Goal: Navigation & Orientation: Find specific page/section

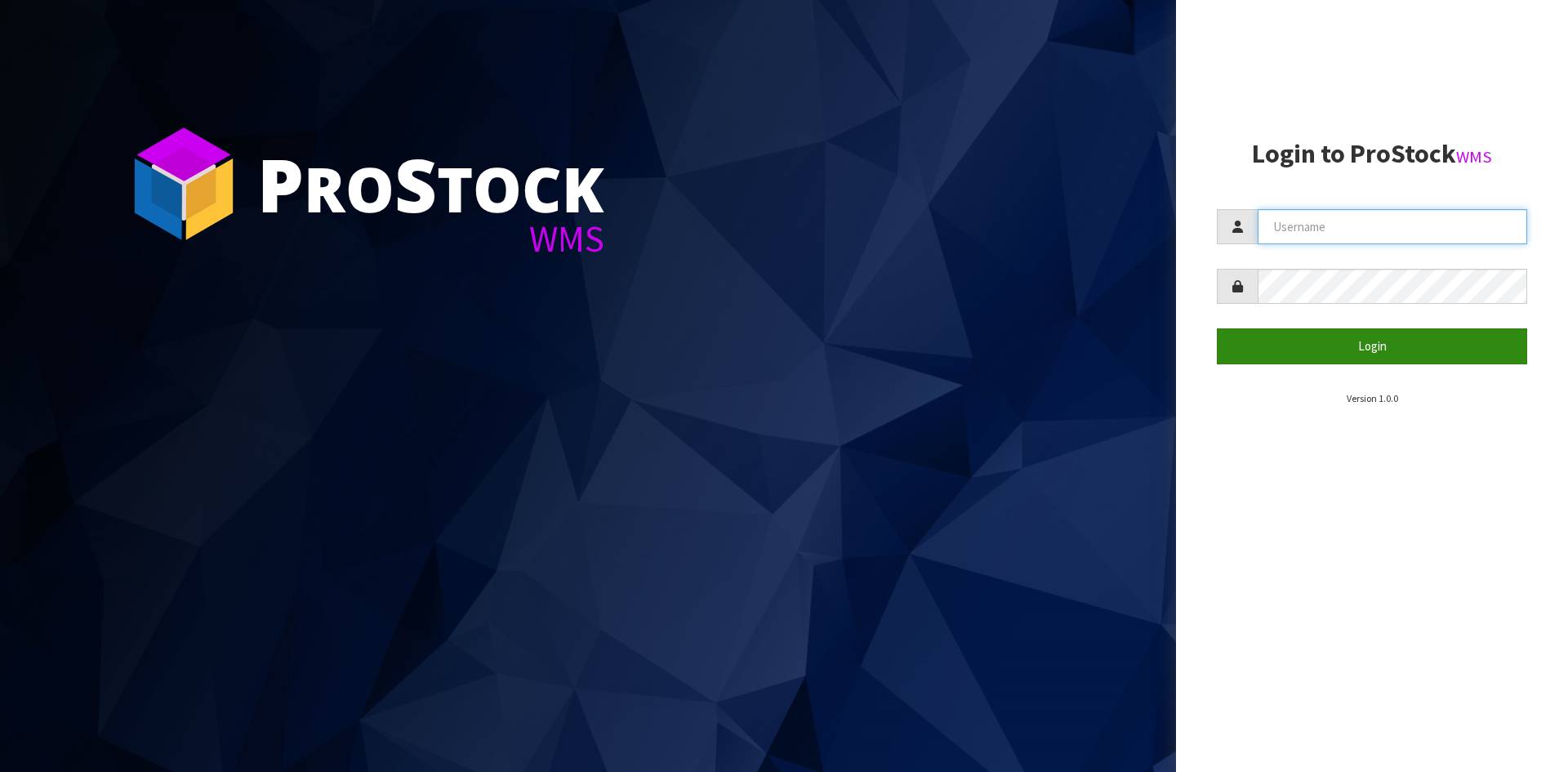
type input "STOREMASTA"
click at [1324, 354] on button "Login" at bounding box center [1372, 346] width 310 height 35
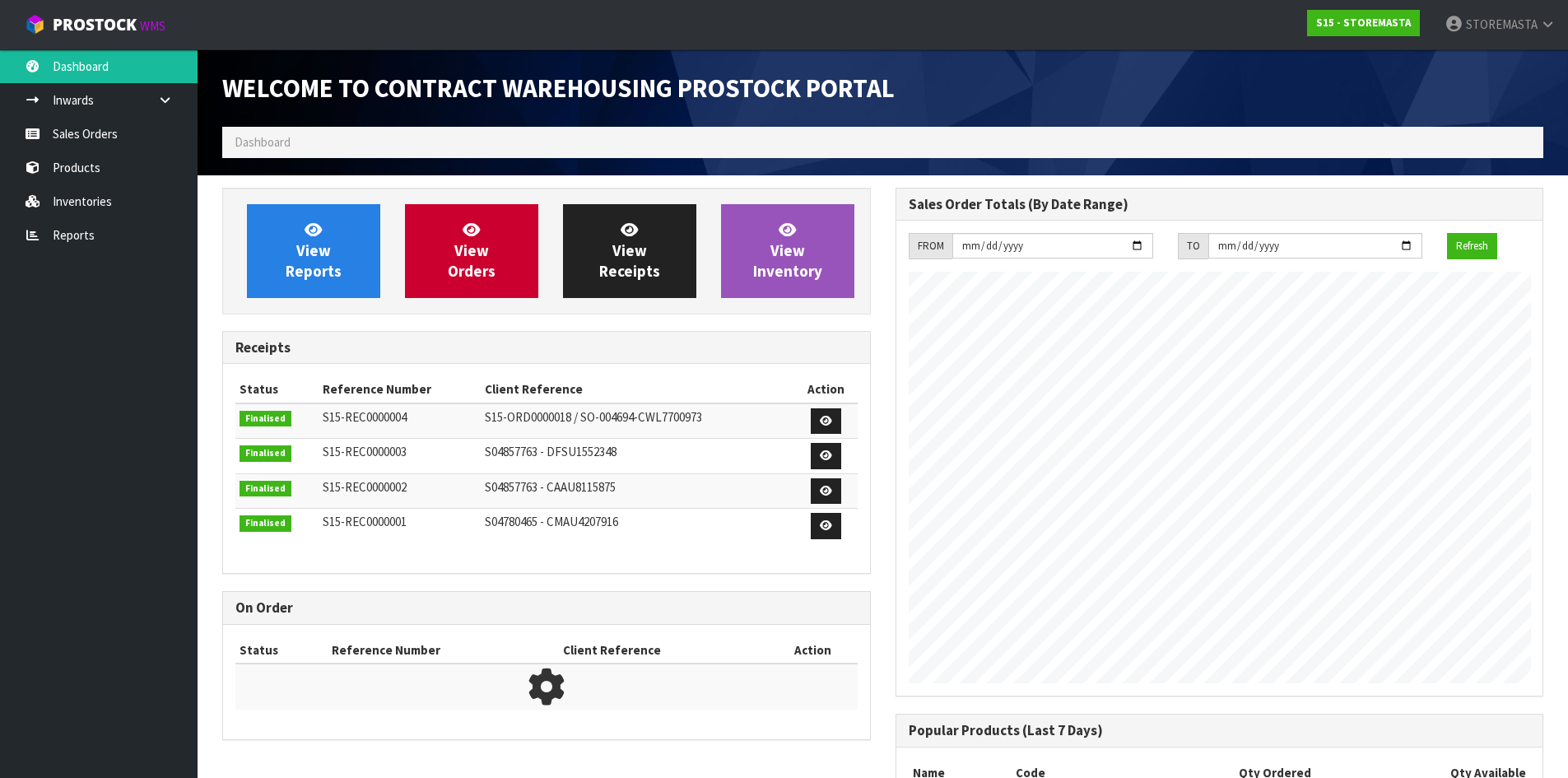
scroll to position [673, 673]
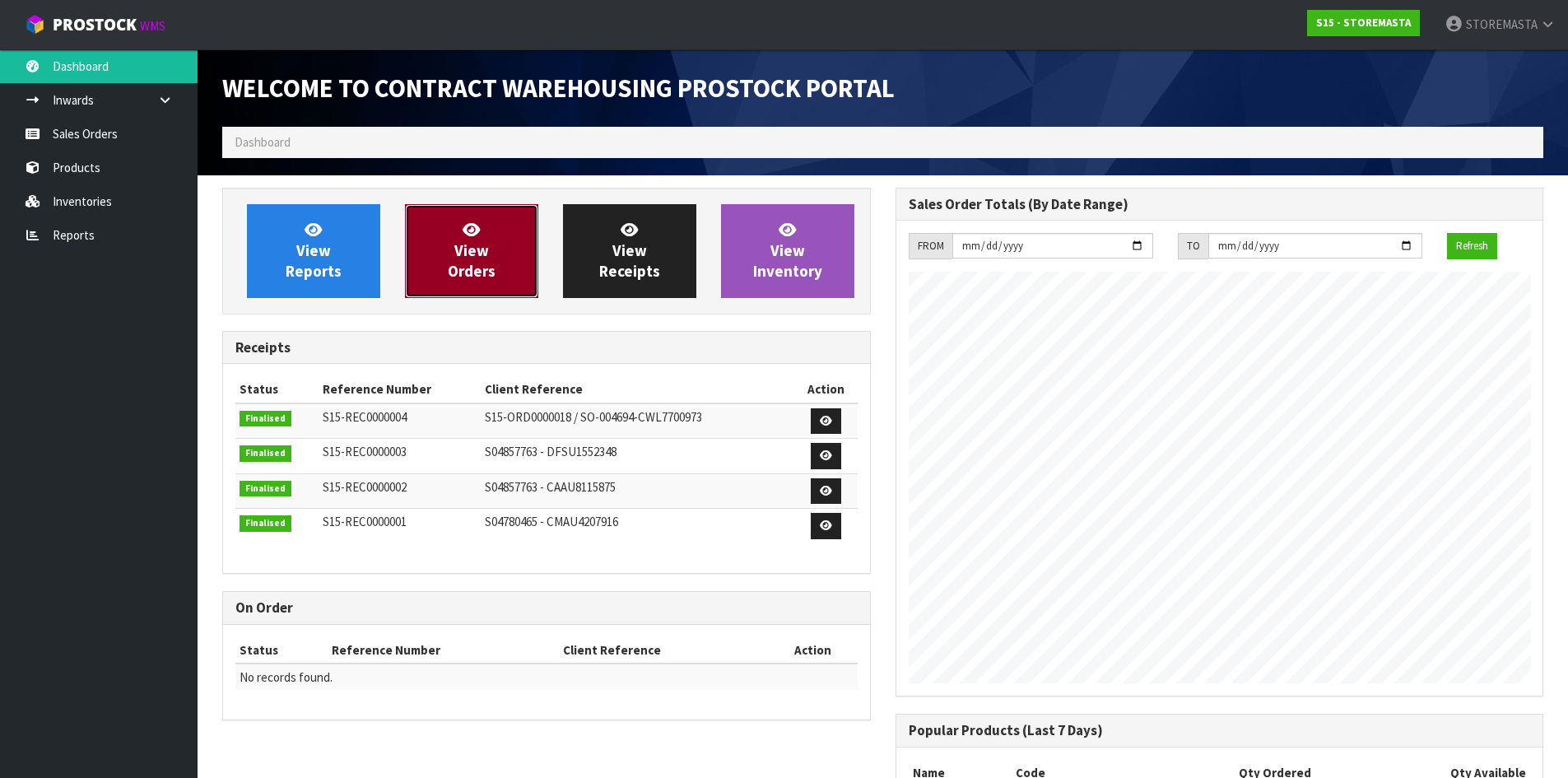
click at [511, 271] on link "View Orders" at bounding box center [471, 252] width 133 height 94
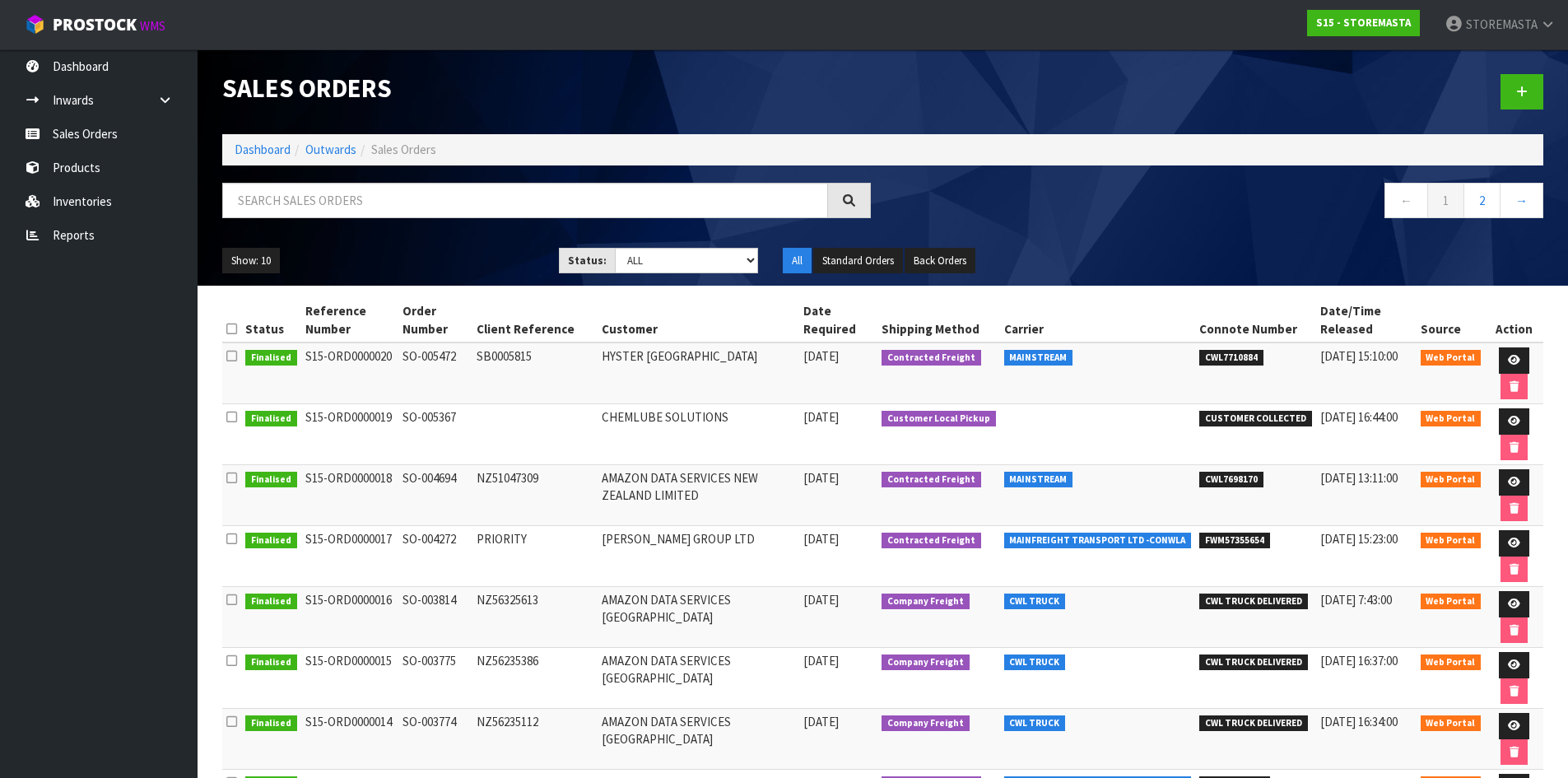
click at [850, 316] on th "Date Required" at bounding box center [838, 320] width 78 height 44
click at [863, 262] on button "Standard Orders" at bounding box center [858, 261] width 90 height 26
click at [933, 260] on button "Back Orders" at bounding box center [940, 261] width 70 height 26
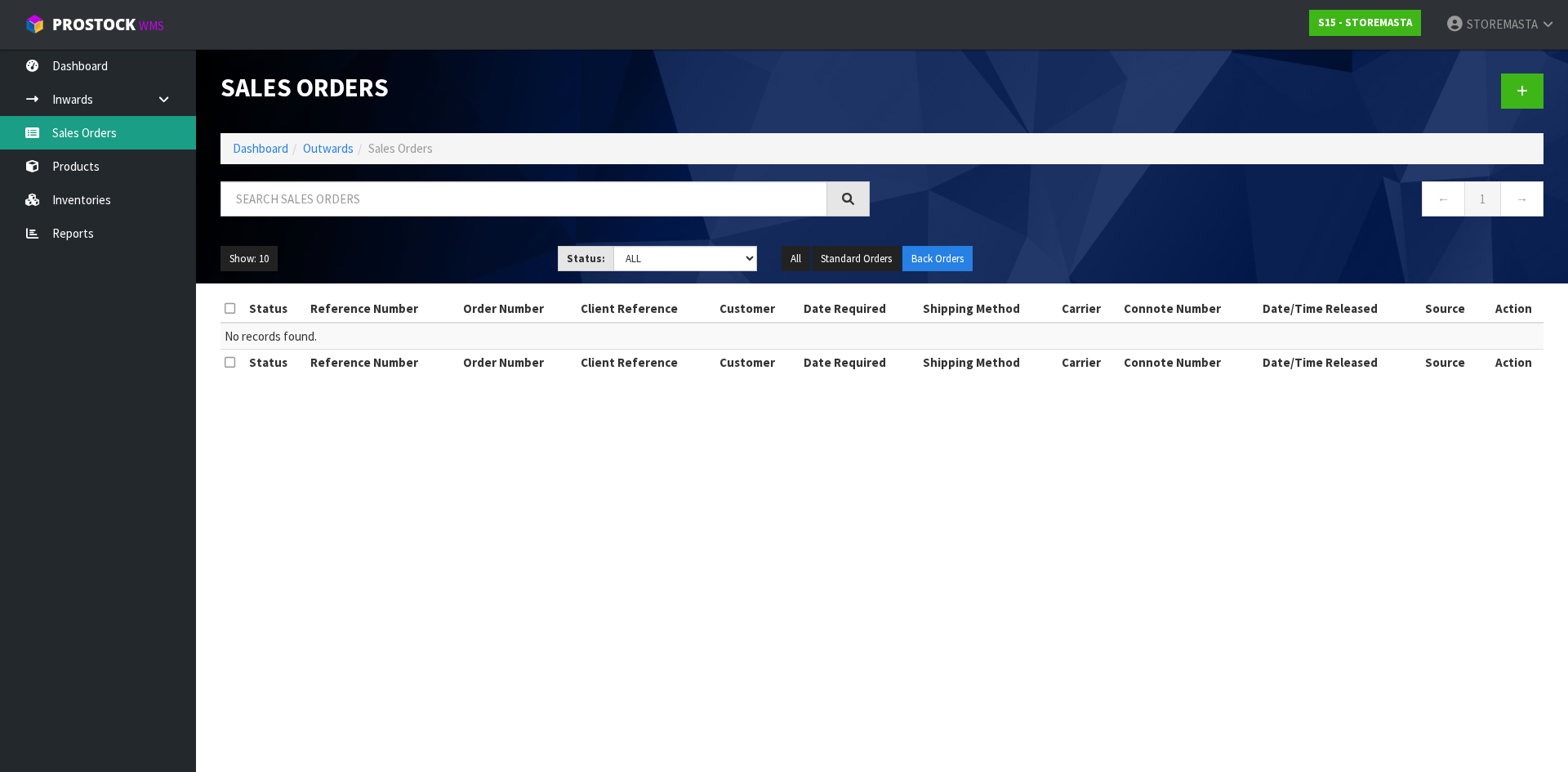
click at [93, 125] on link "Sales Orders" at bounding box center [98, 132] width 196 height 33
click at [128, 141] on link "Sales Orders" at bounding box center [98, 132] width 196 height 33
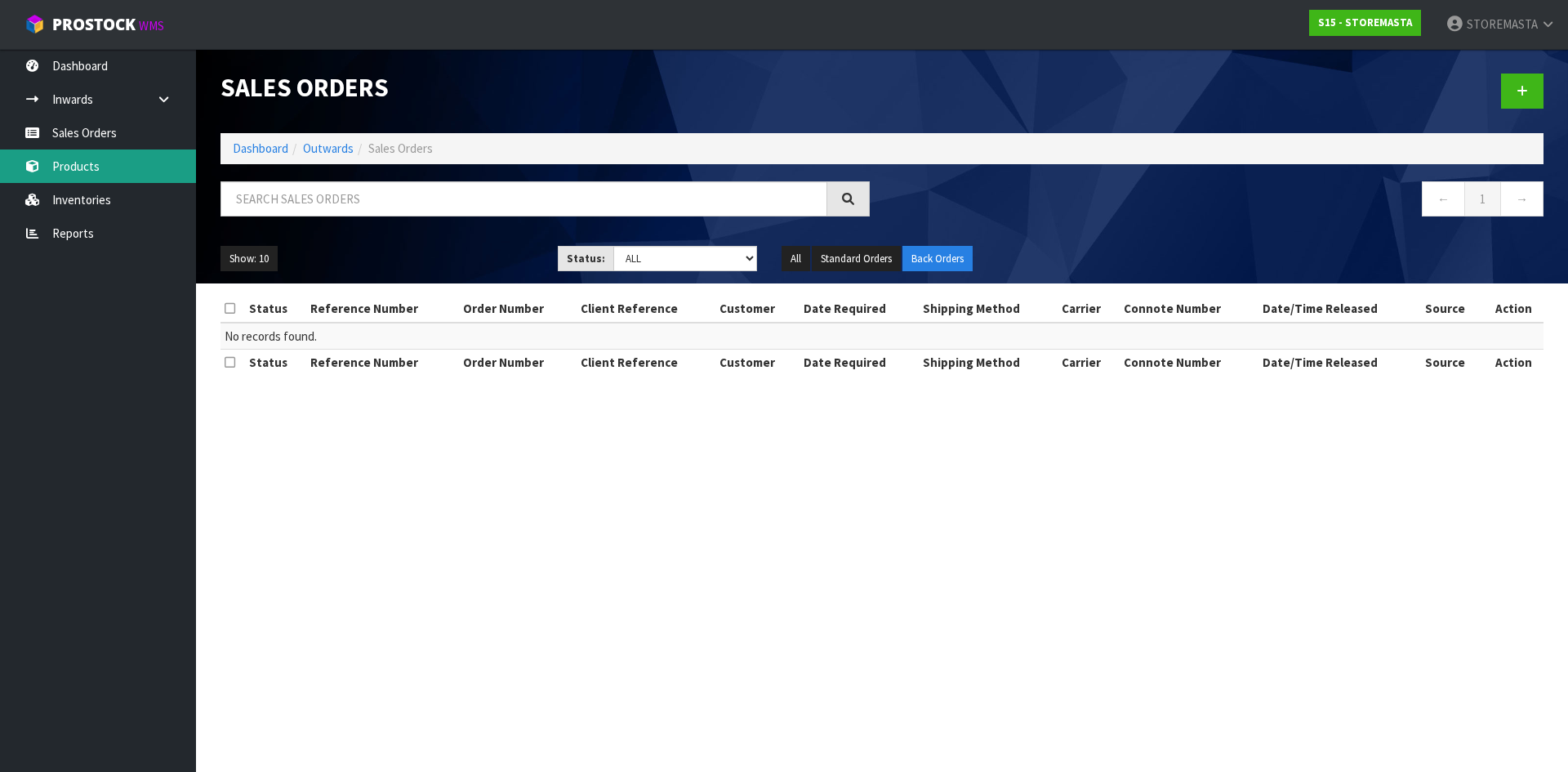
click at [100, 166] on link "Products" at bounding box center [98, 166] width 196 height 33
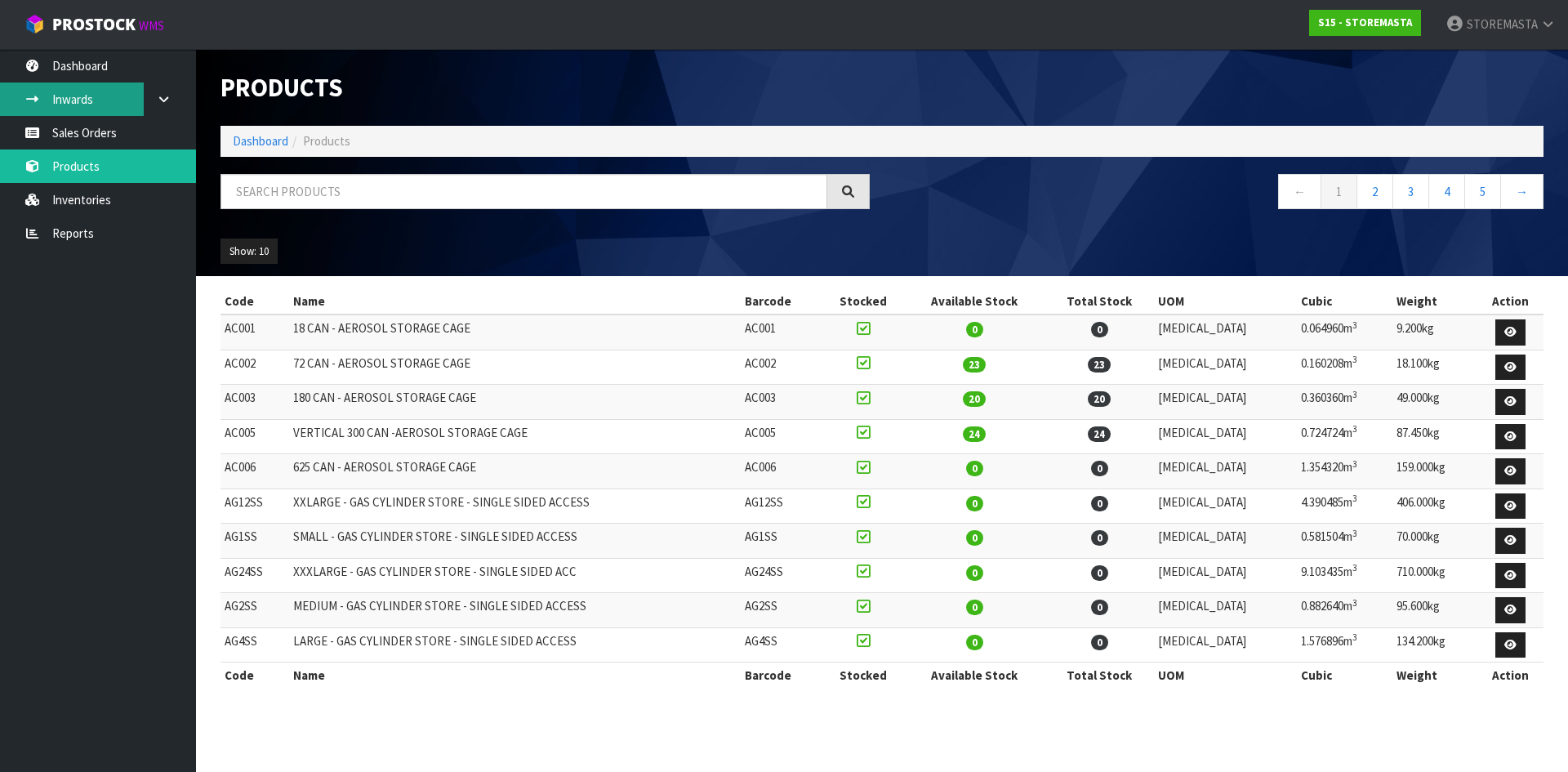
click at [101, 97] on link "Inwards" at bounding box center [98, 99] width 196 height 33
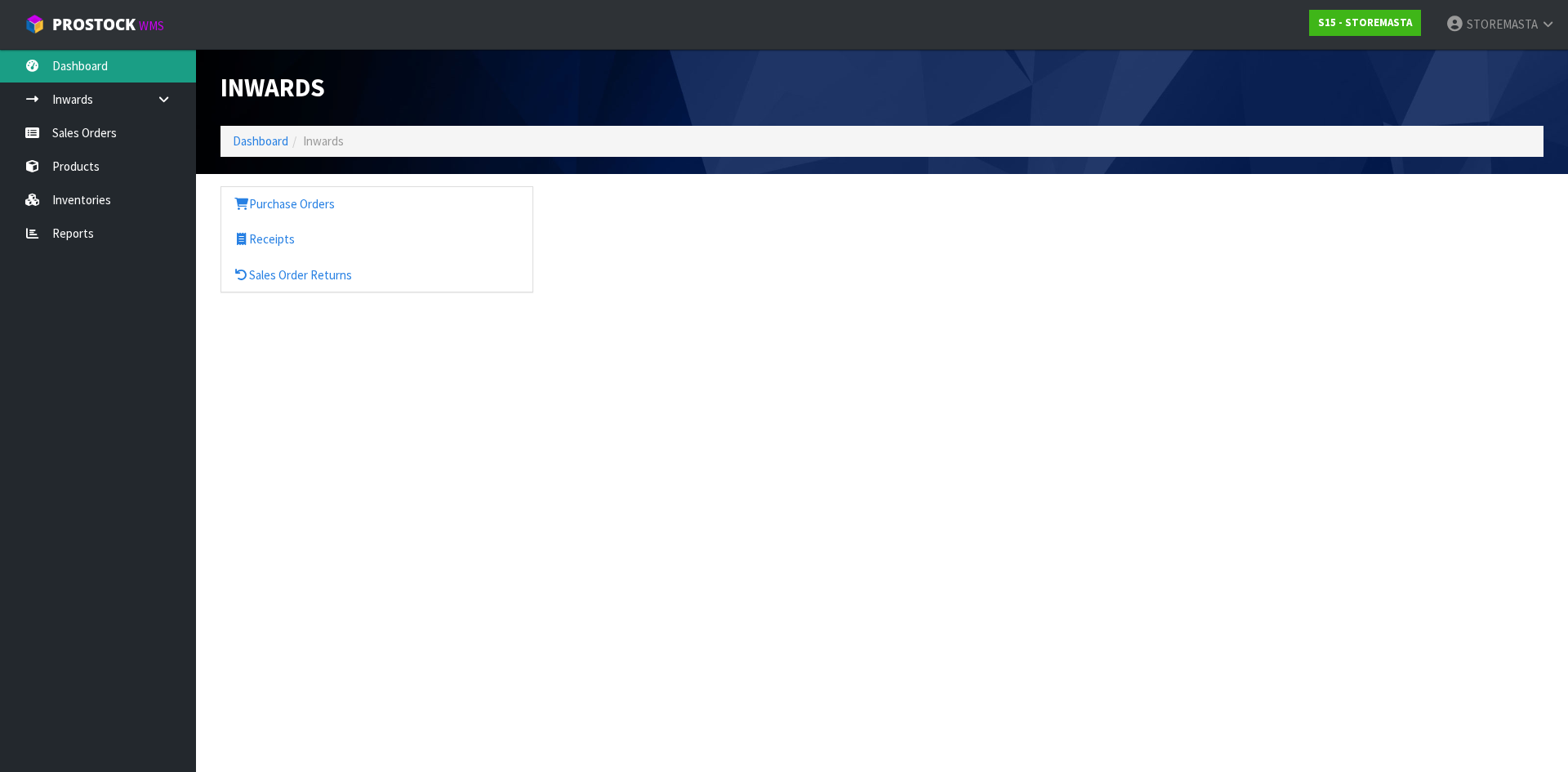
click at [91, 66] on link "Dashboard" at bounding box center [98, 66] width 196 height 33
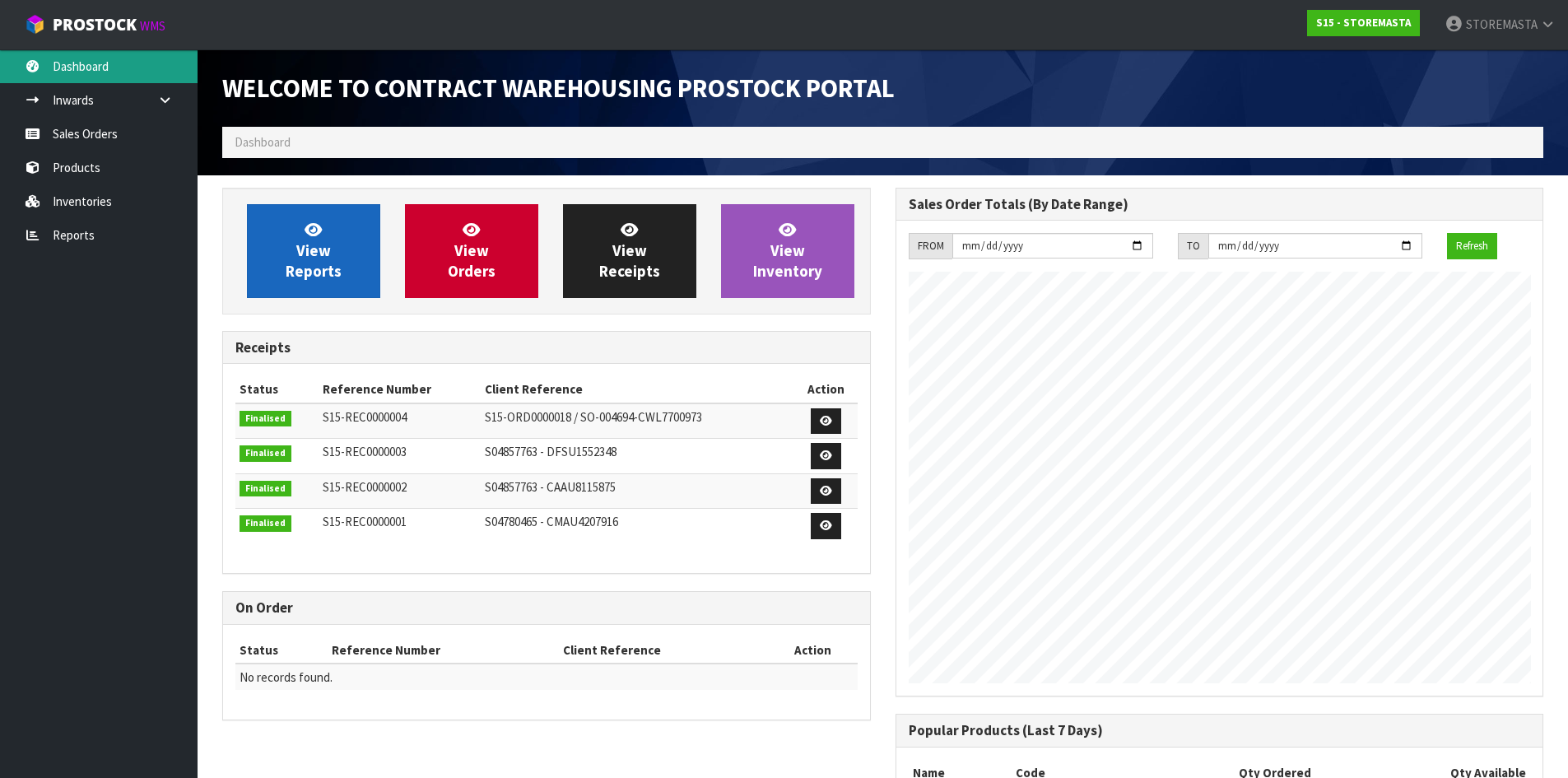
scroll to position [673, 673]
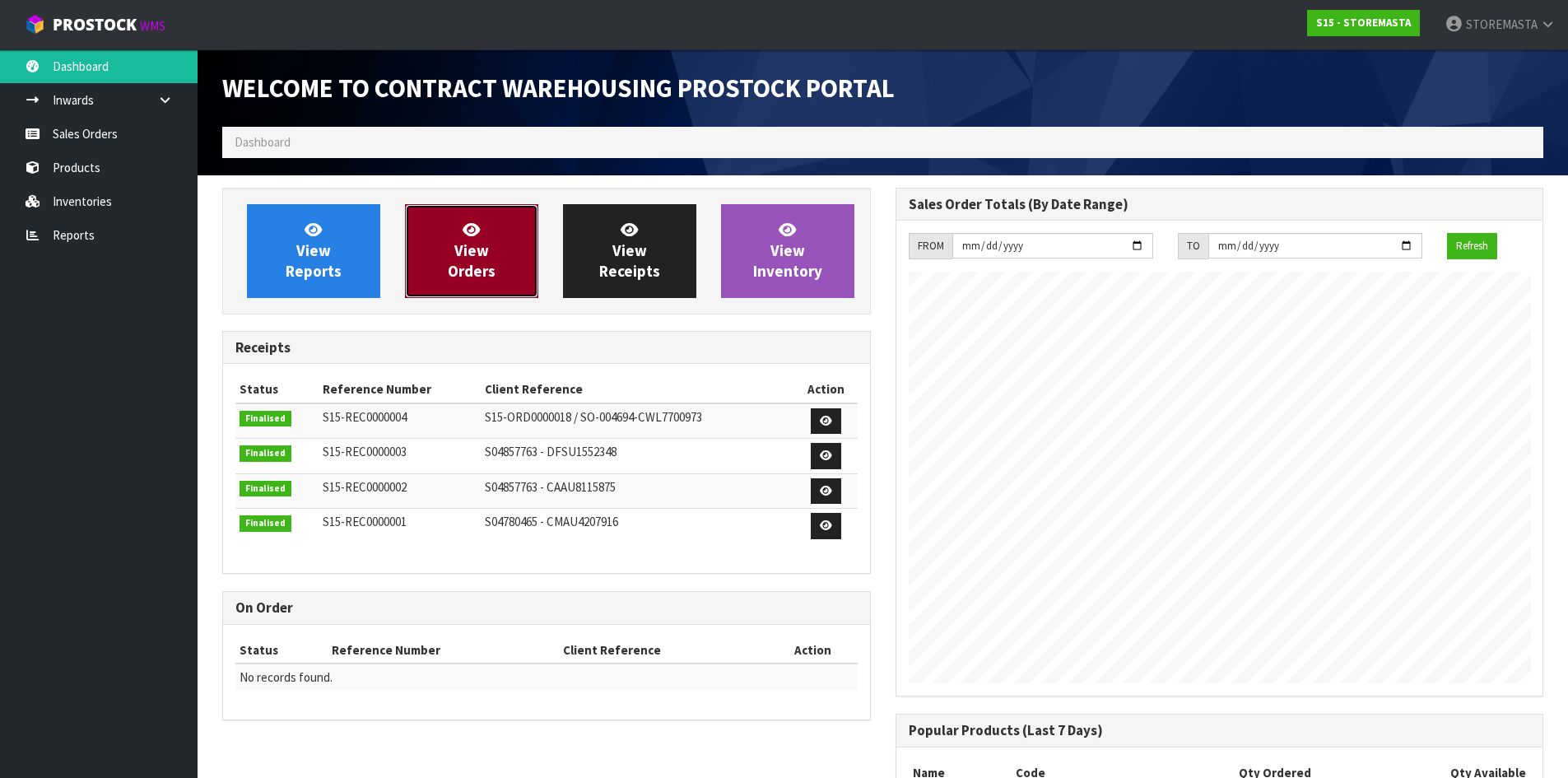
click at [487, 260] on link "View Orders" at bounding box center [471, 252] width 133 height 94
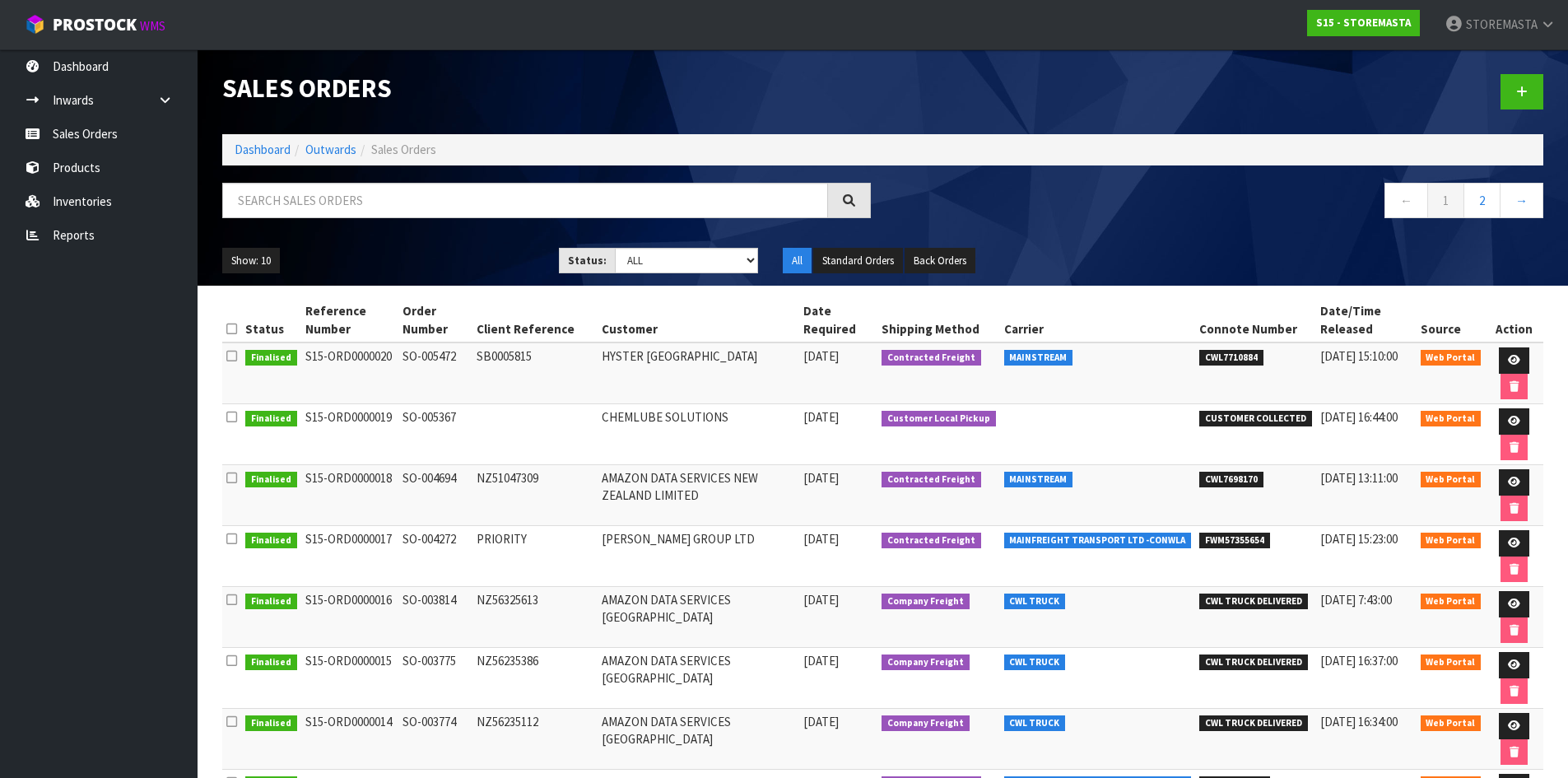
drag, startPoint x: 1094, startPoint y: 231, endPoint x: 1214, endPoint y: 146, distance: 147.1
click at [1094, 231] on div "← 1 2 →" at bounding box center [1220, 209] width 674 height 53
